Goal: Task Accomplishment & Management: Complete application form

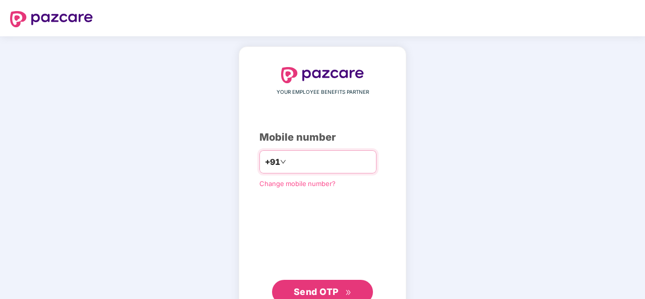
click at [314, 165] on input "number" at bounding box center [329, 162] width 83 height 16
type input "**********"
click at [331, 289] on span "Send OTP" at bounding box center [316, 292] width 45 height 11
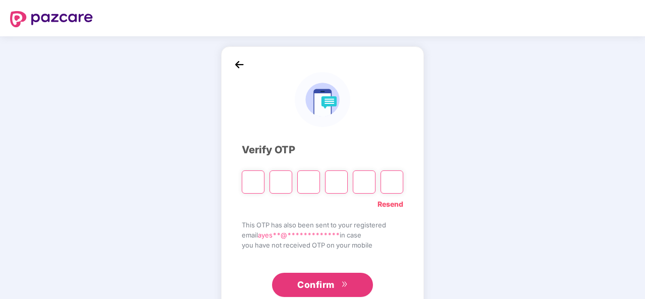
type input "*"
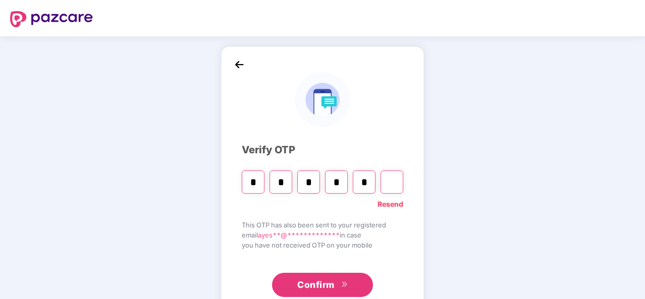
type input "*"
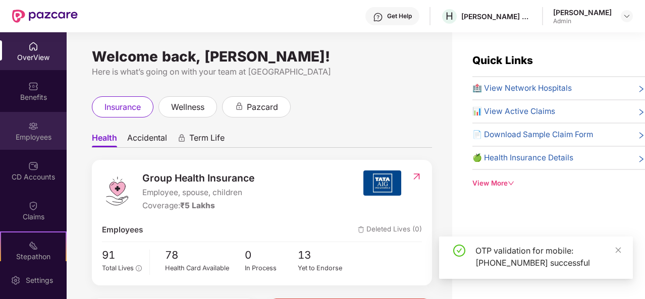
click at [26, 131] on div "Employees" at bounding box center [33, 131] width 67 height 38
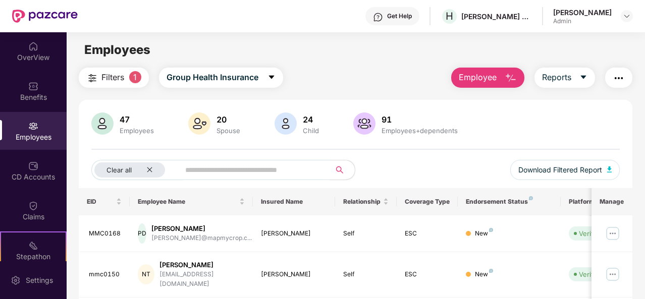
click at [471, 75] on span "Employee" at bounding box center [478, 77] width 38 height 13
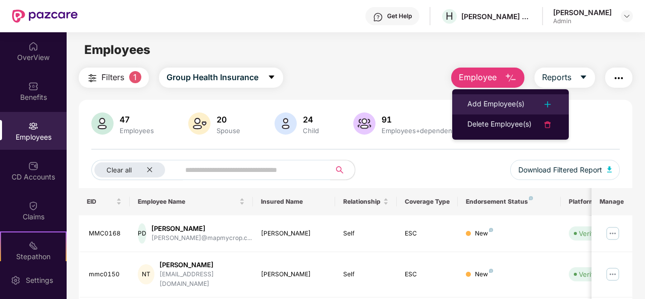
click at [488, 104] on div "Add Employee(s)" at bounding box center [496, 104] width 57 height 12
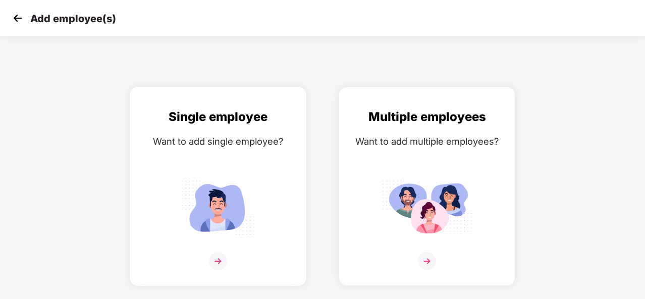
click at [217, 258] on img at bounding box center [218, 261] width 18 height 18
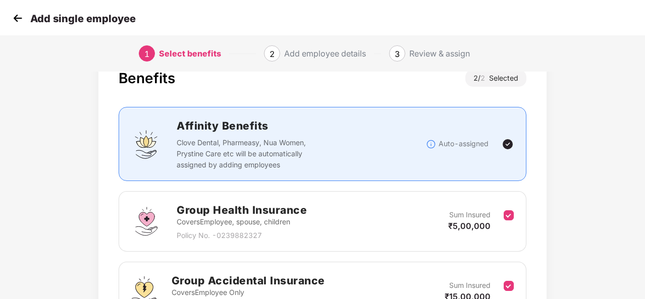
scroll to position [143, 0]
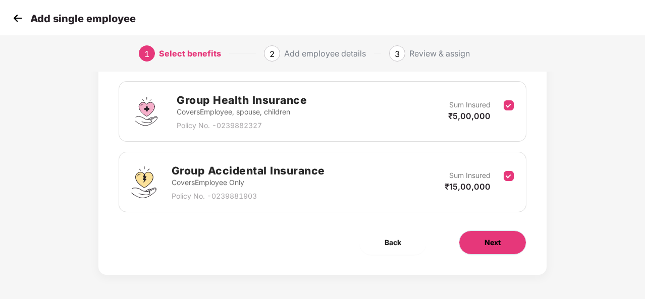
click at [491, 241] on span "Next" at bounding box center [493, 242] width 16 height 11
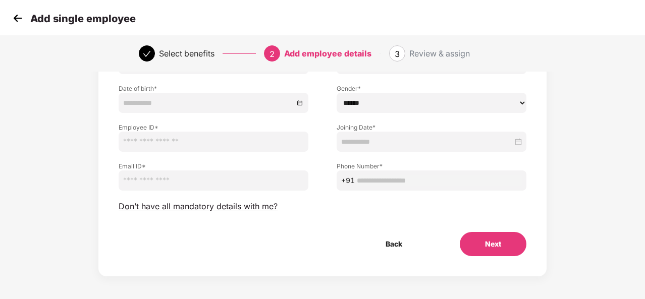
scroll to position [105, 0]
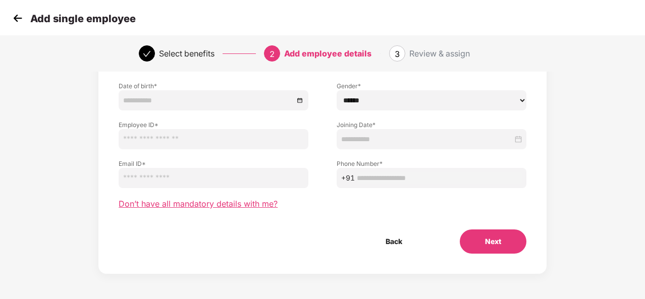
click at [205, 203] on span "Don’t have all mandatory details with me?" at bounding box center [198, 204] width 159 height 11
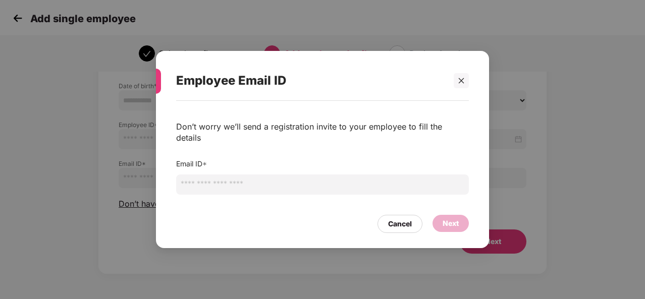
click at [223, 178] on input "email" at bounding box center [322, 185] width 293 height 20
type input "**********"
click at [446, 218] on div "Next" at bounding box center [451, 223] width 16 height 11
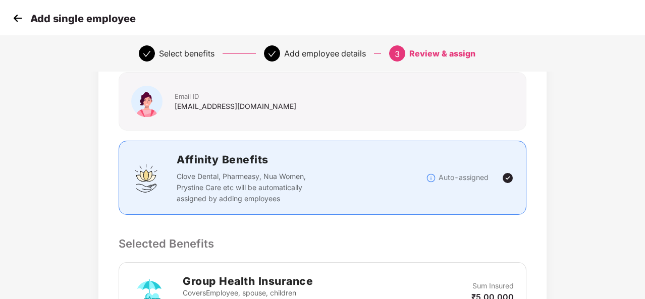
scroll to position [50, 0]
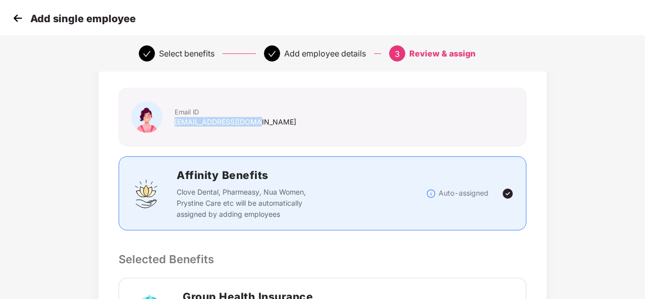
drag, startPoint x: 175, startPoint y: 119, endPoint x: 267, endPoint y: 124, distance: 91.5
click at [261, 124] on div "Email ID shreya@mapmycrop.com" at bounding box center [236, 116] width 134 height 31
click at [308, 124] on div "Email ID shreya@mapmycrop.com" at bounding box center [322, 116] width 395 height 31
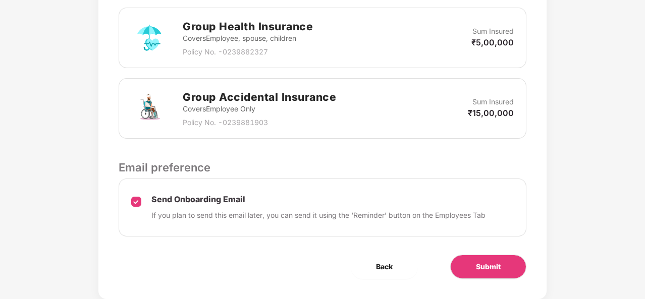
scroll to position [344, 0]
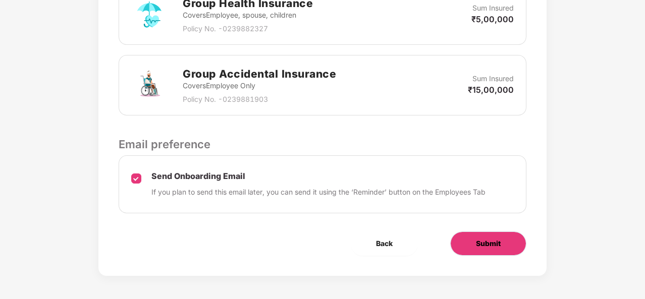
click at [491, 241] on span "Submit" at bounding box center [488, 243] width 25 height 11
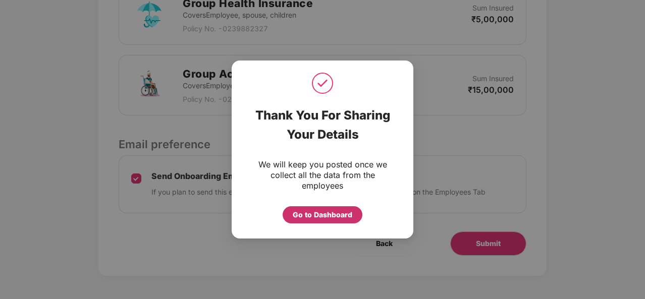
click at [333, 220] on div "Go to Dashboard" at bounding box center [323, 215] width 60 height 11
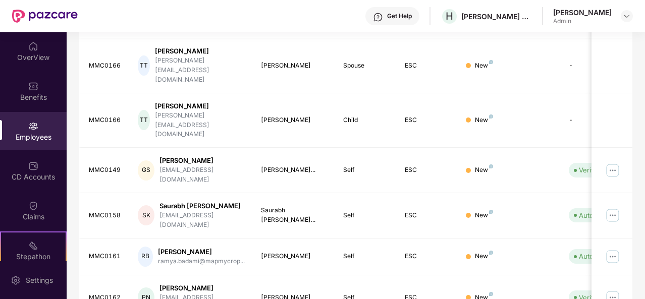
scroll to position [319, 0]
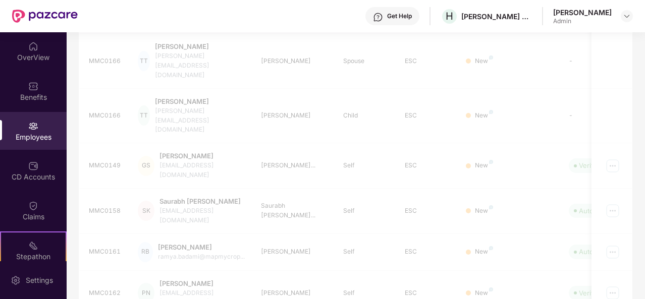
scroll to position [62, 0]
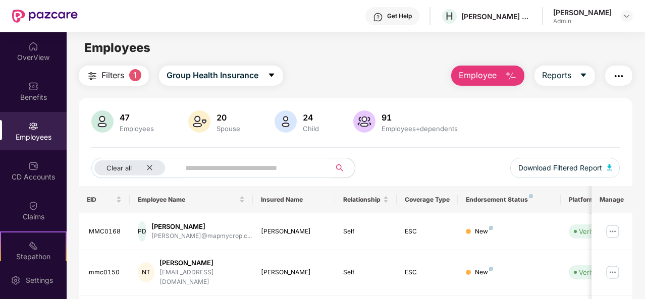
scroll to position [0, 0]
